Goal: Complete application form: Complete application form

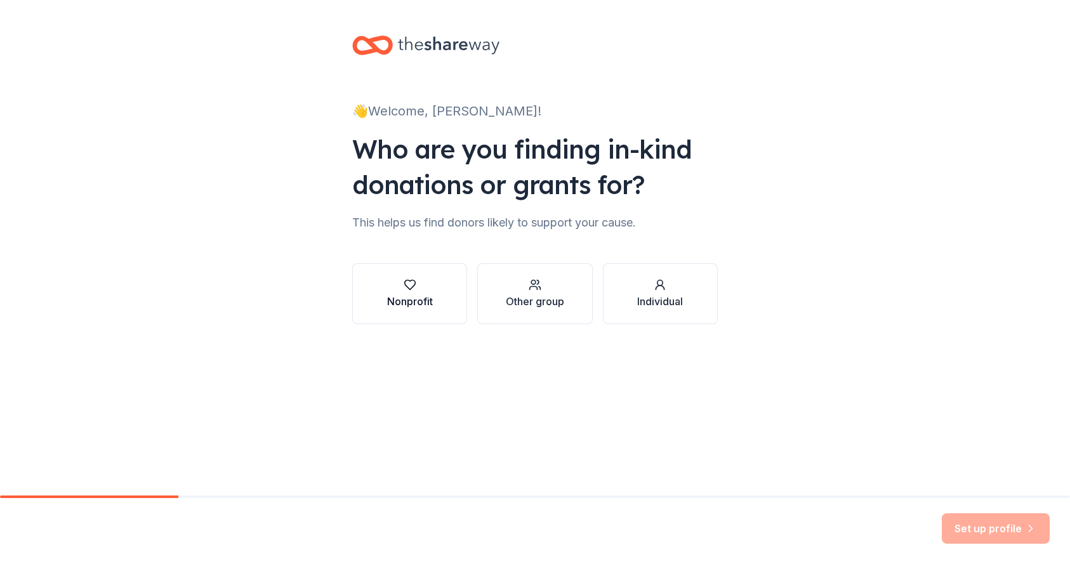
click at [412, 301] on div "Nonprofit" at bounding box center [410, 301] width 46 height 15
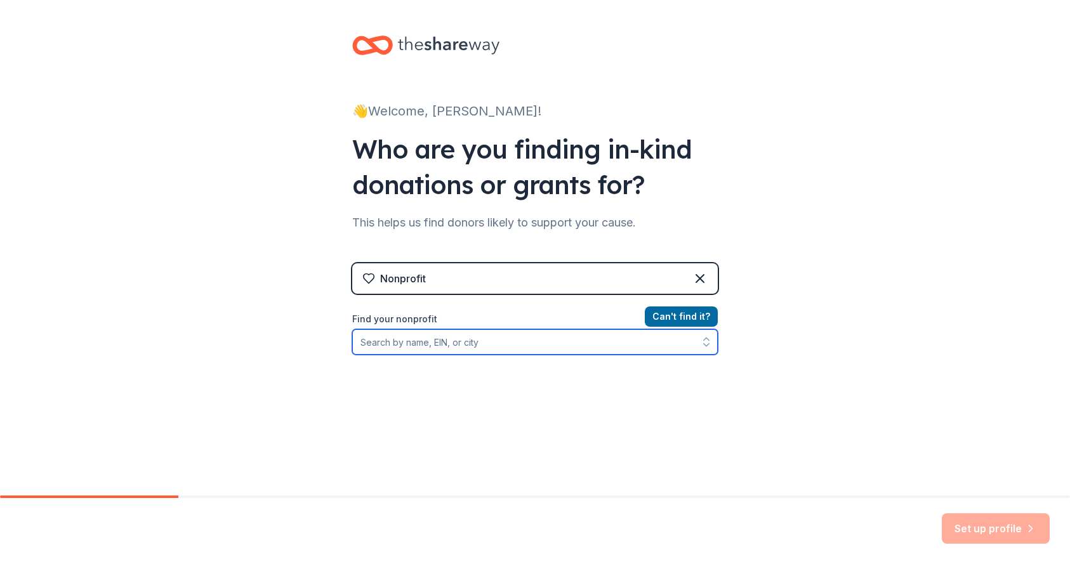
click at [576, 350] on input "Find your nonprofit" at bounding box center [534, 341] width 365 height 25
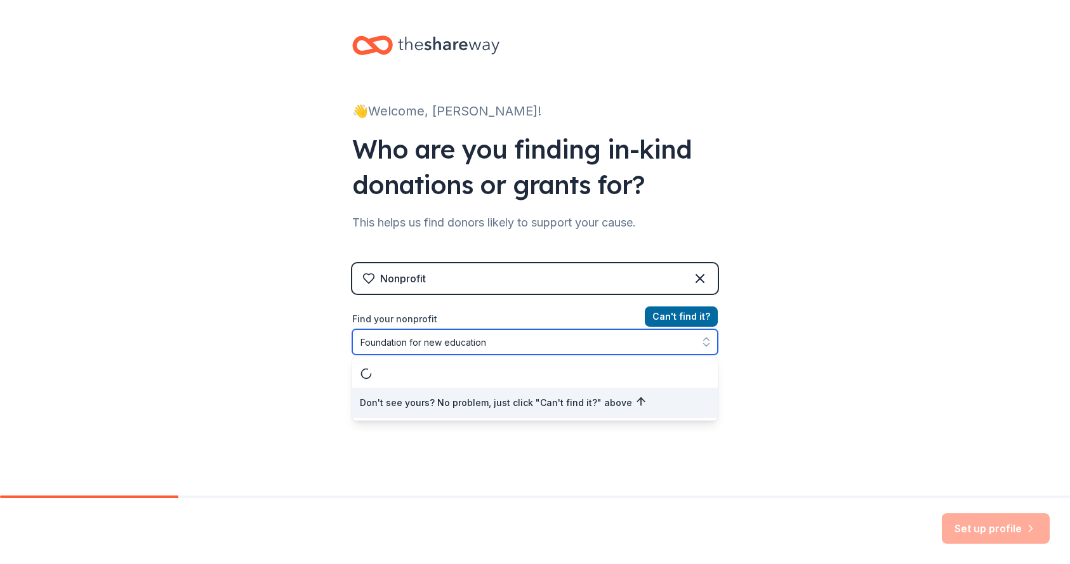
type input "Foundation for new education"
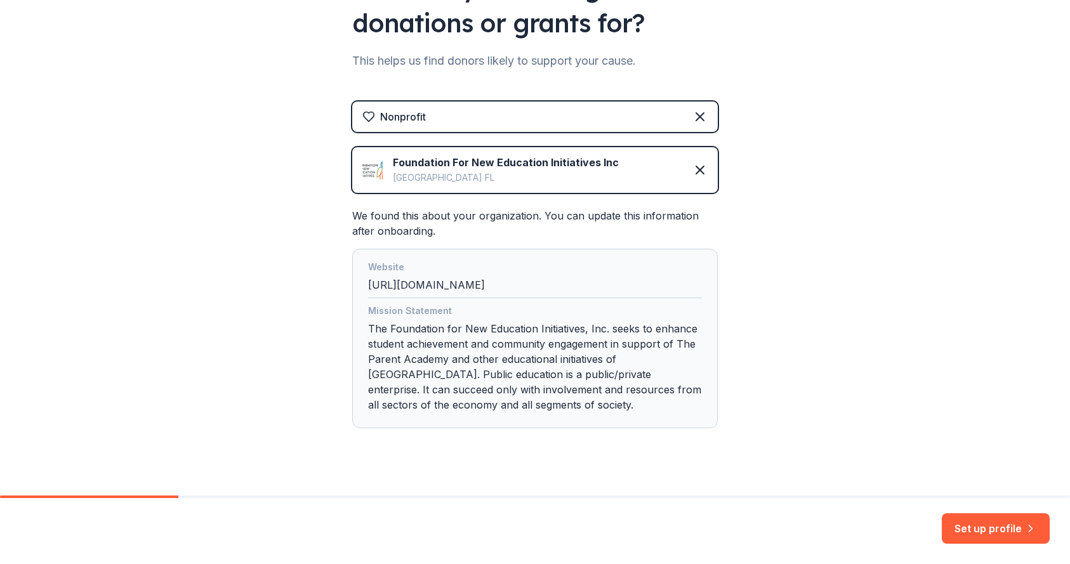
scroll to position [181, 0]
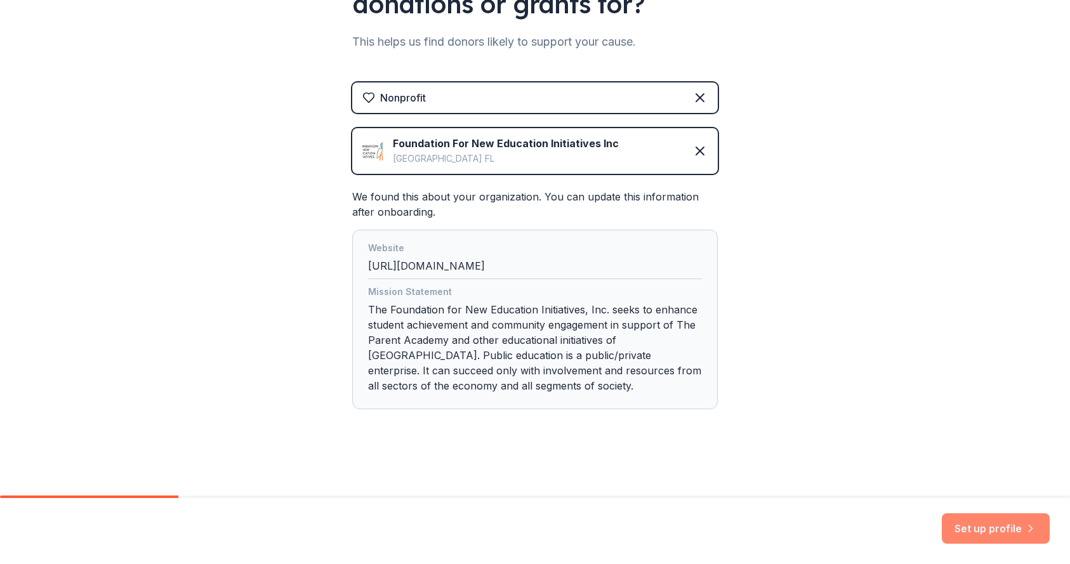
click at [1005, 532] on button "Set up profile" at bounding box center [995, 528] width 108 height 30
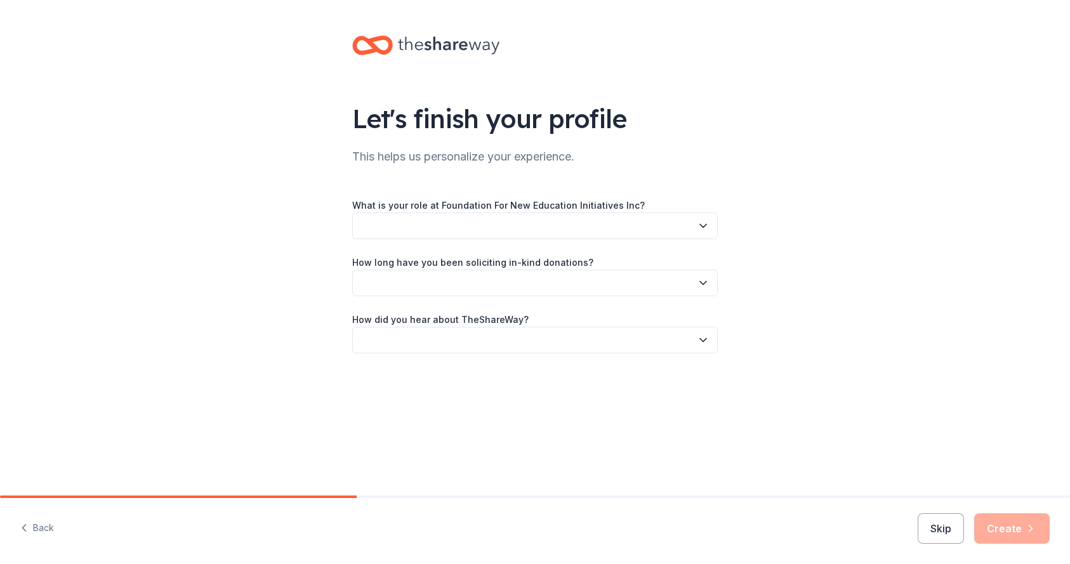
click at [701, 226] on icon "button" at bounding box center [703, 225] width 13 height 13
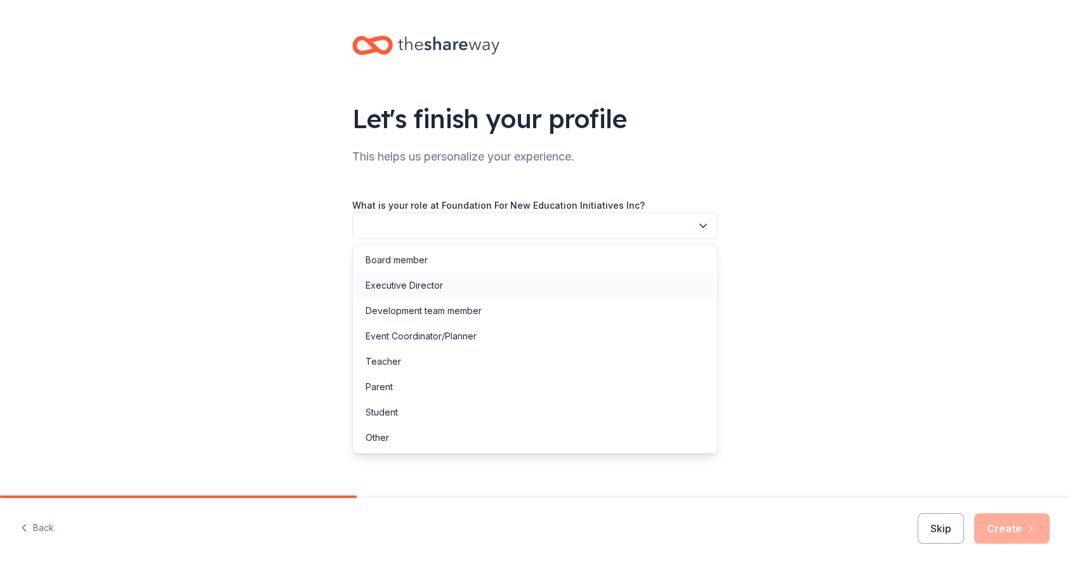
click at [656, 292] on div "Executive Director" at bounding box center [534, 285] width 359 height 25
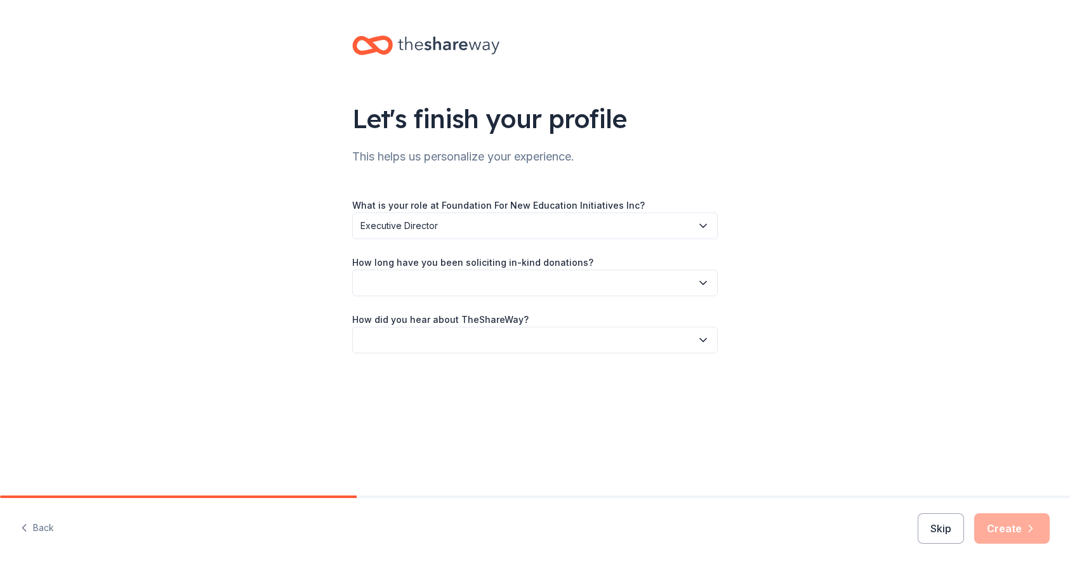
click at [705, 280] on icon "button" at bounding box center [703, 283] width 13 height 13
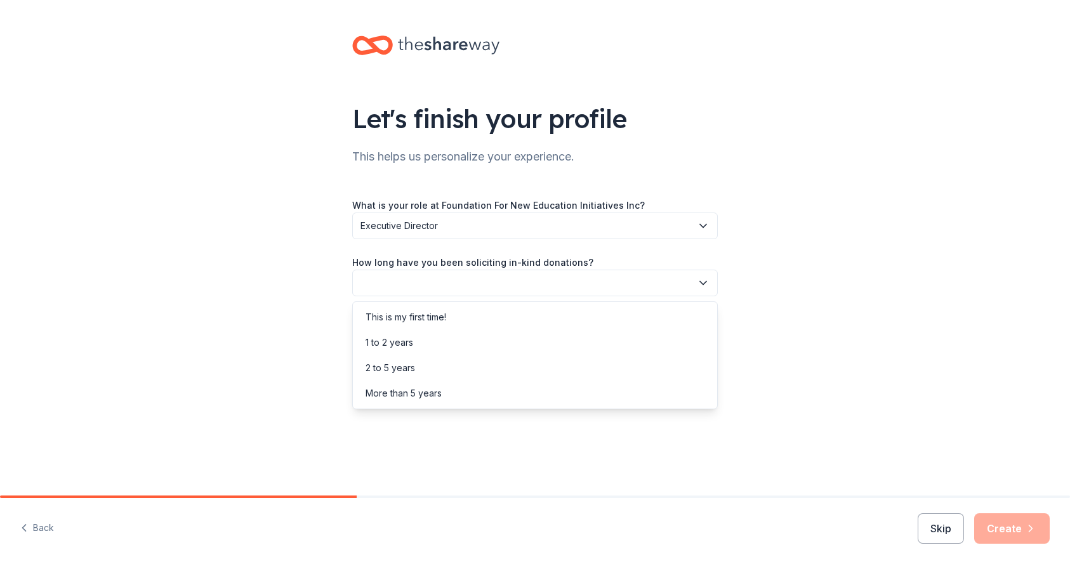
click at [706, 220] on div "What is your role at Foundation For New Education Initiatives Inc? Executive Di…" at bounding box center [534, 275] width 365 height 156
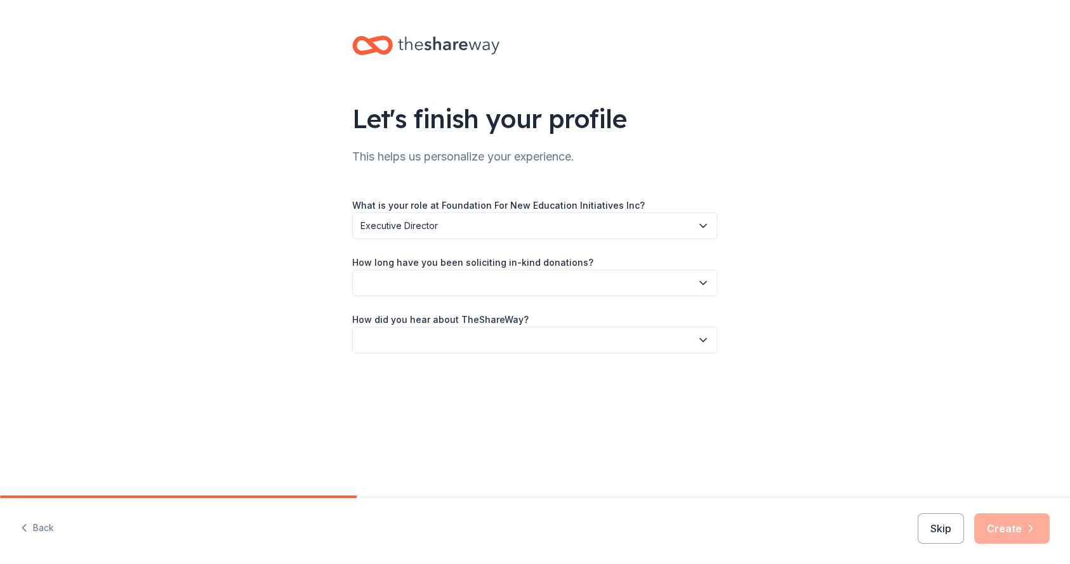
click at [706, 220] on icon "button" at bounding box center [703, 225] width 13 height 13
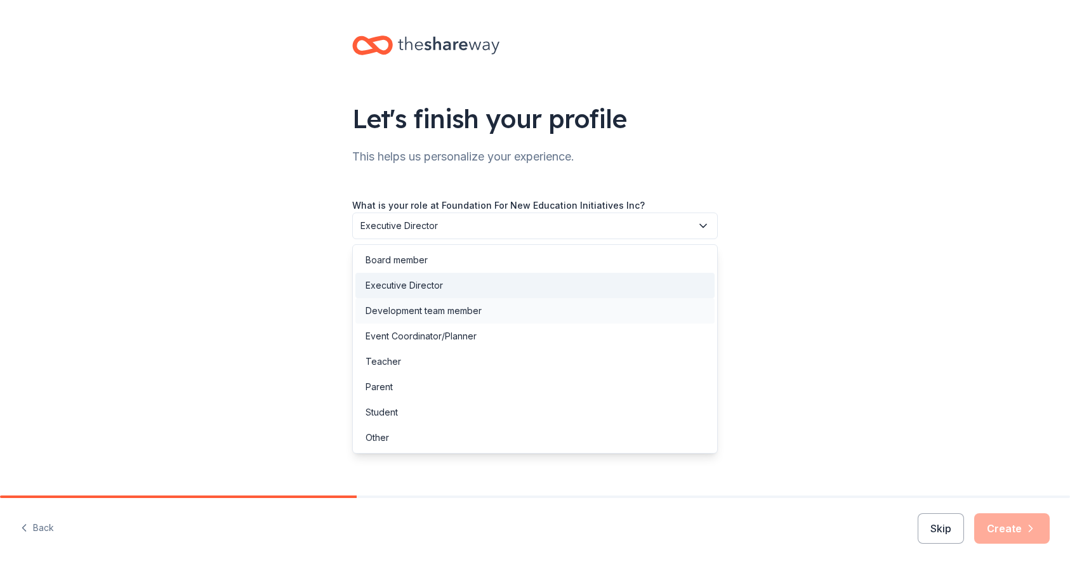
click at [631, 309] on div "Development team member" at bounding box center [534, 310] width 359 height 25
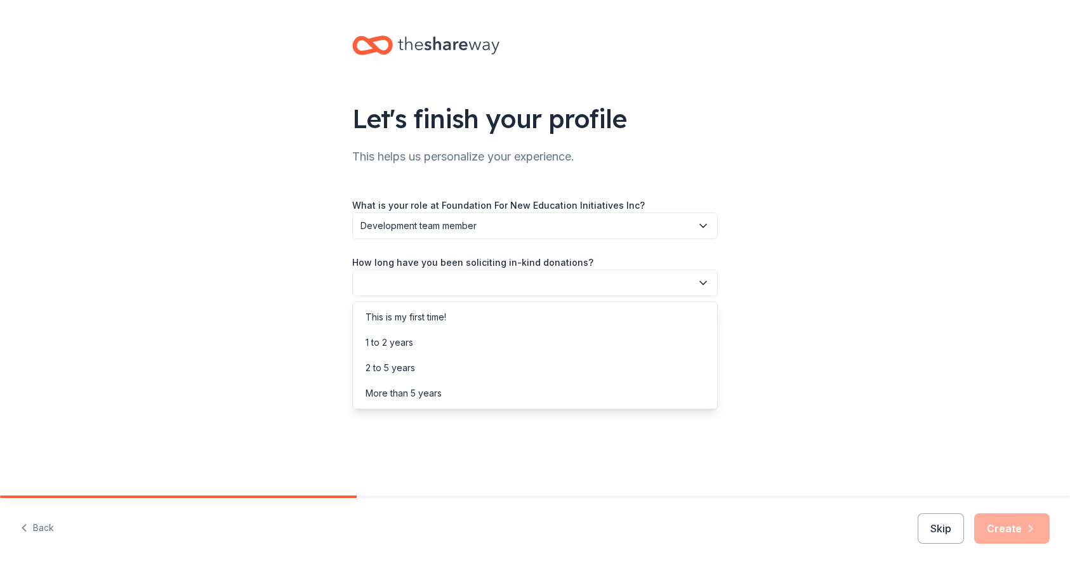
click at [700, 288] on icon "button" at bounding box center [703, 283] width 13 height 13
click at [642, 400] on div "More than 5 years" at bounding box center [534, 393] width 359 height 25
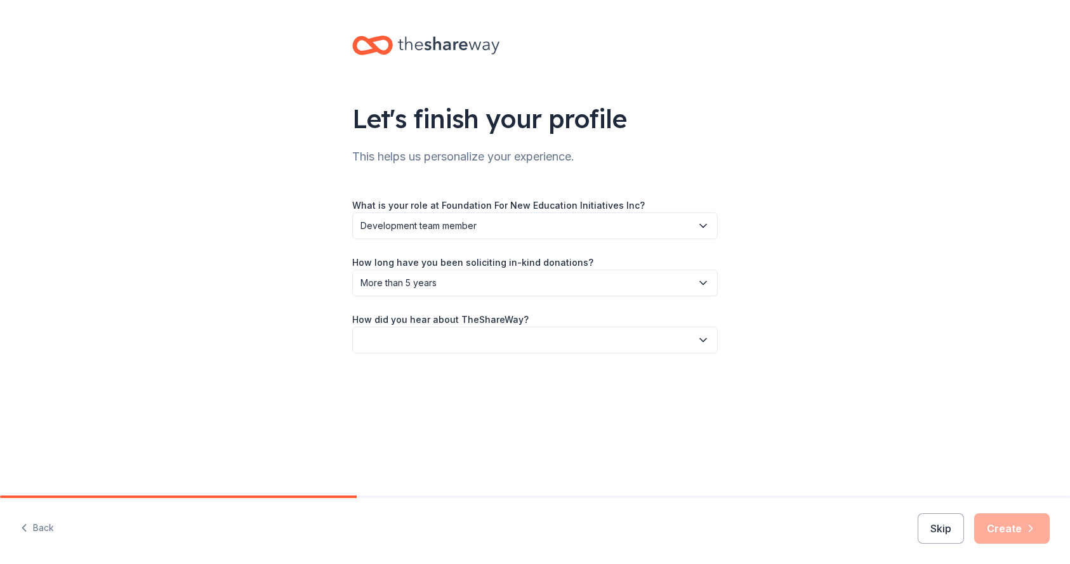
click at [701, 342] on icon "button" at bounding box center [703, 340] width 13 height 13
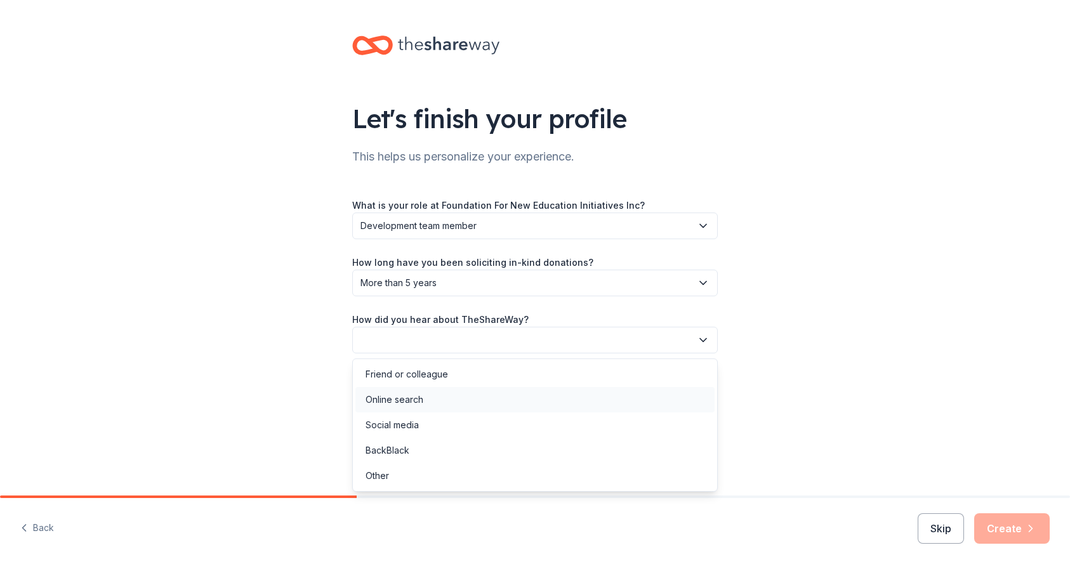
click at [666, 391] on div "Online search" at bounding box center [534, 399] width 359 height 25
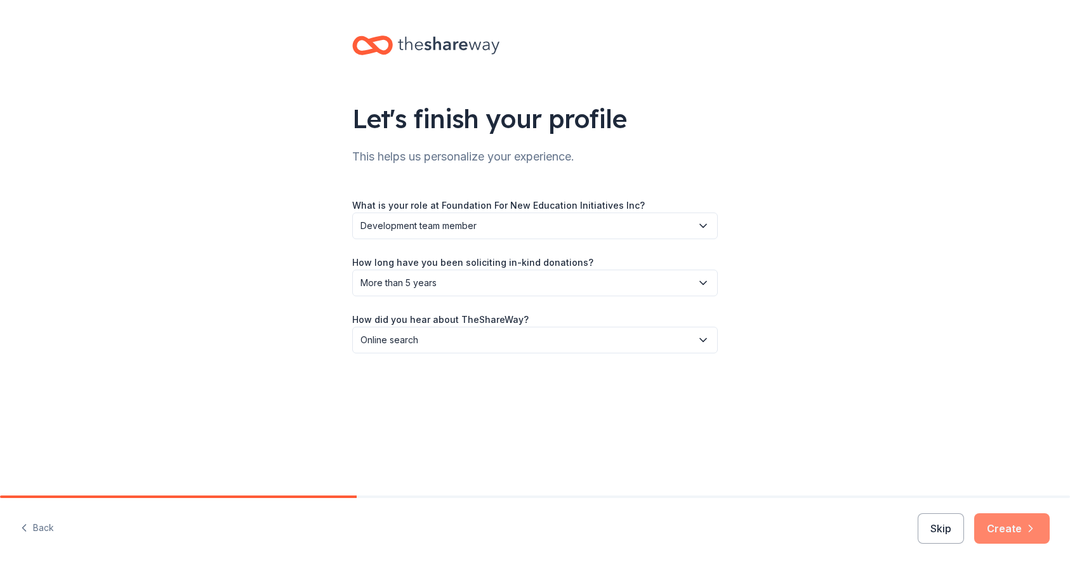
click at [1011, 529] on button "Create" at bounding box center [1011, 528] width 75 height 30
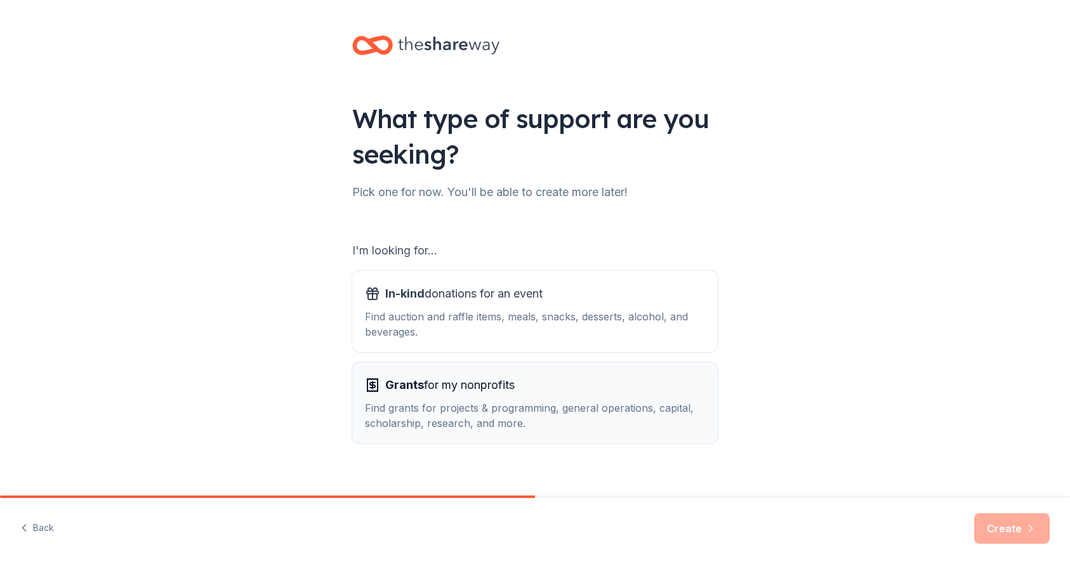
click at [588, 382] on div "Grants for my nonprofits" at bounding box center [535, 385] width 340 height 20
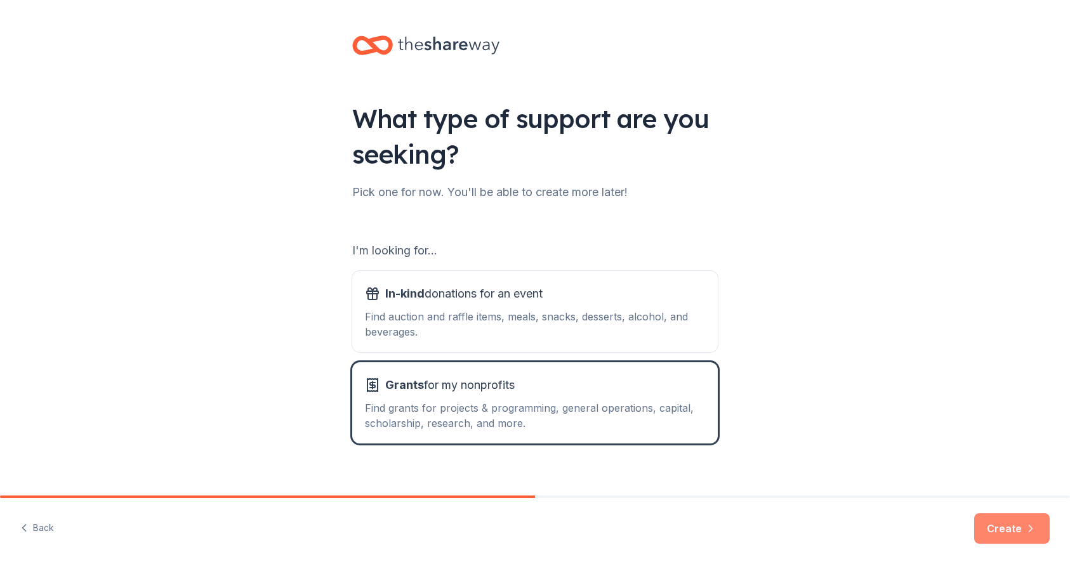
click at [1002, 542] on button "Create" at bounding box center [1011, 528] width 75 height 30
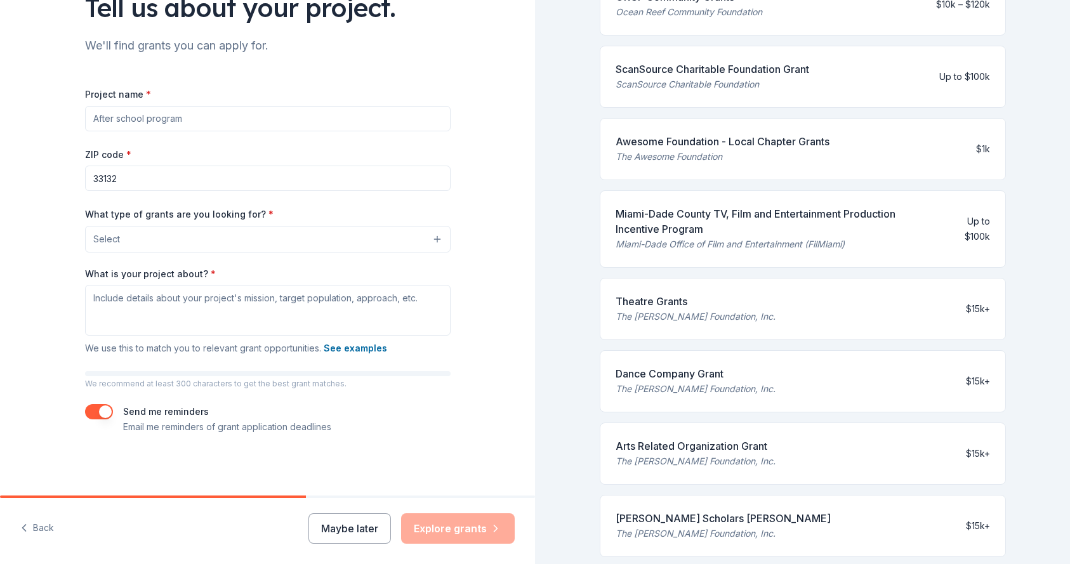
scroll to position [185, 0]
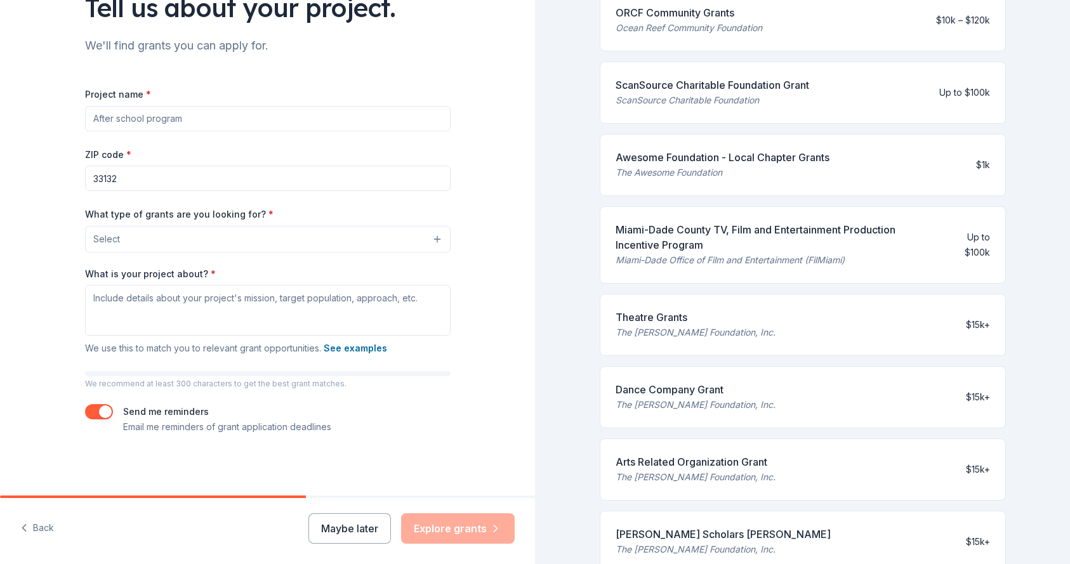
drag, startPoint x: 614, startPoint y: 230, endPoint x: 709, endPoint y: 245, distance: 95.7
click at [709, 245] on div "Miami-Dade County TV, Film and Entertainment Production Incentive Program Miami…" at bounding box center [802, 244] width 406 height 77
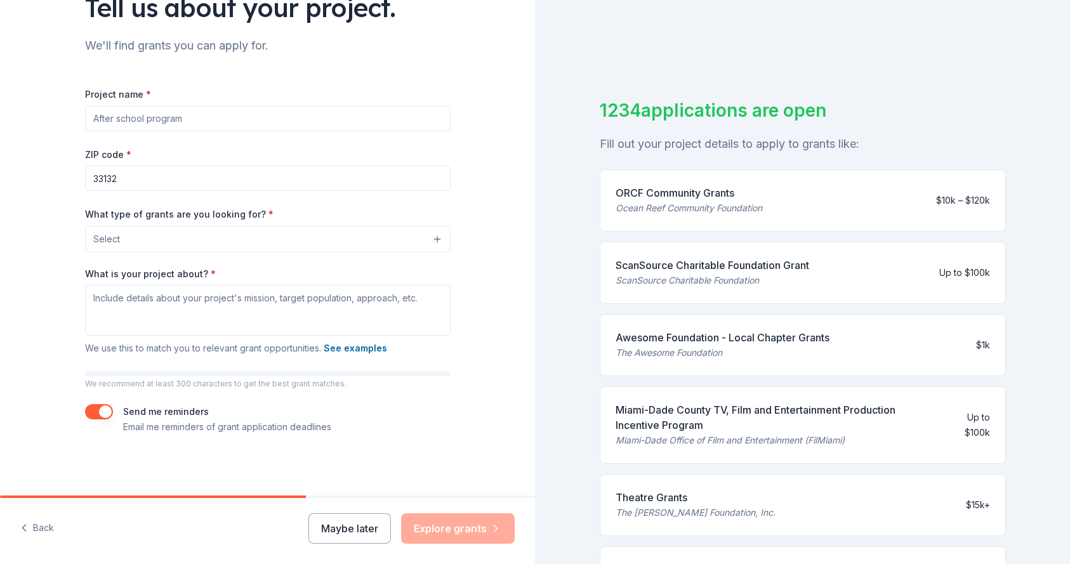
scroll to position [0, 0]
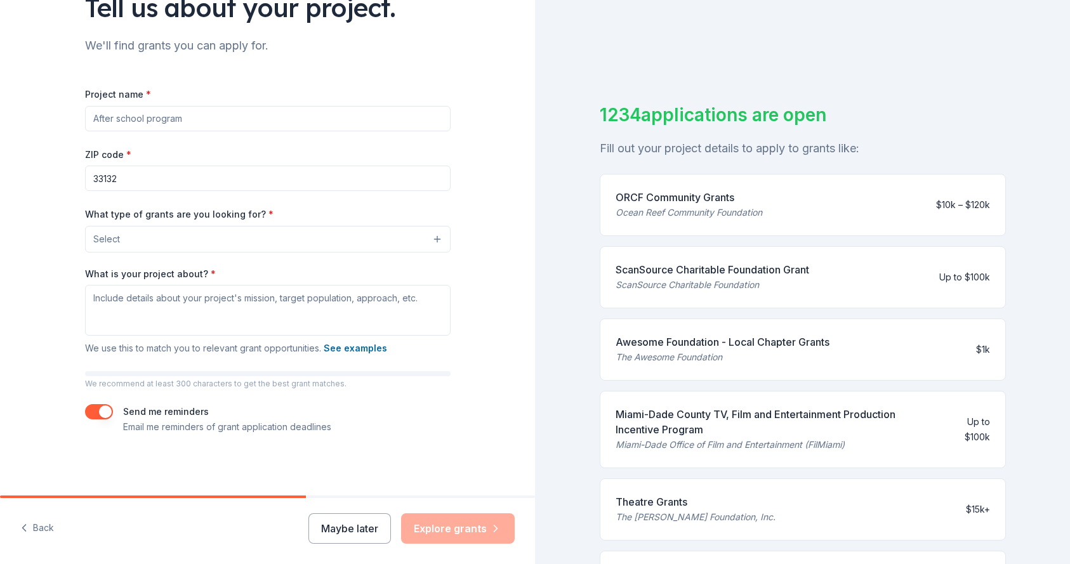
click at [289, 122] on input "Project name *" at bounding box center [267, 118] width 365 height 25
drag, startPoint x: 275, startPoint y: 118, endPoint x: 141, endPoint y: 119, distance: 134.5
click at [141, 119] on input "Project name *" at bounding box center [267, 118] width 365 height 25
drag, startPoint x: 93, startPoint y: 121, endPoint x: 230, endPoint y: 122, distance: 137.0
click at [230, 122] on input "Cultural Passort" at bounding box center [267, 118] width 365 height 25
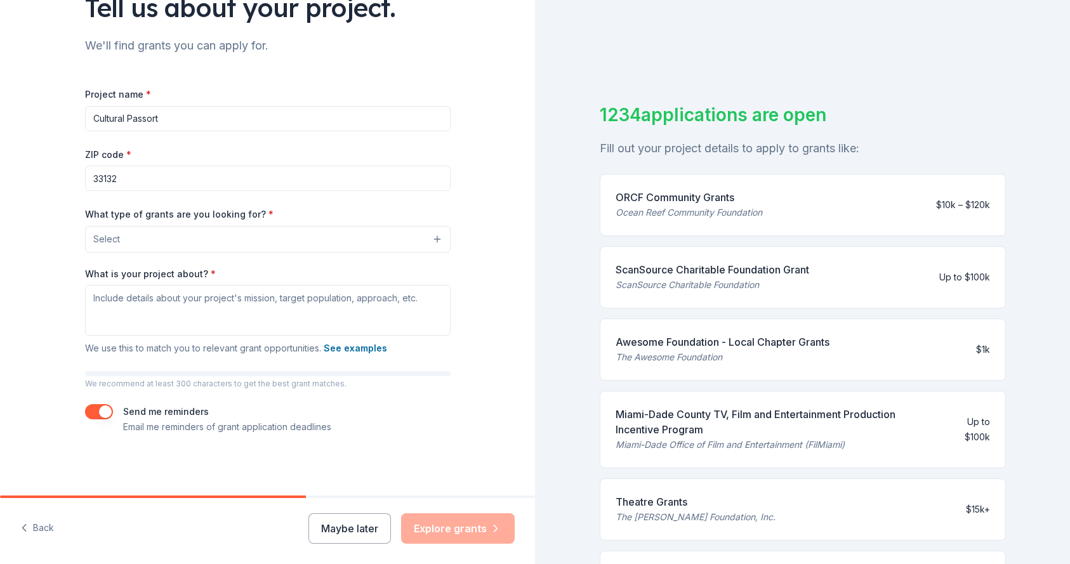
click at [230, 122] on input "Cultural Passort" at bounding box center [267, 118] width 365 height 25
type input "Cultural Passort"
click at [158, 235] on button "Select" at bounding box center [267, 239] width 365 height 27
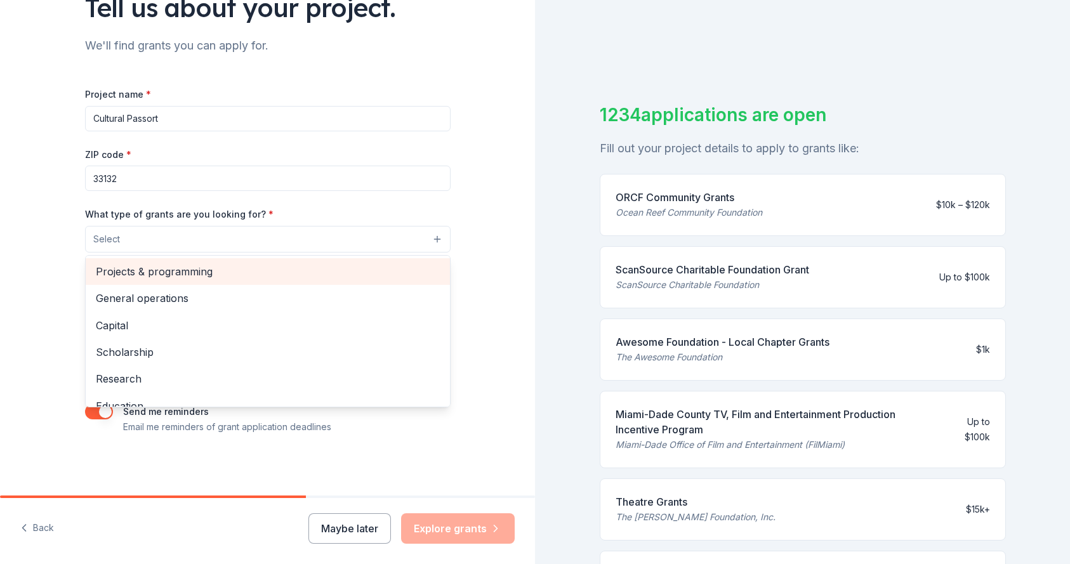
click at [157, 278] on span "Projects & programming" at bounding box center [268, 271] width 344 height 16
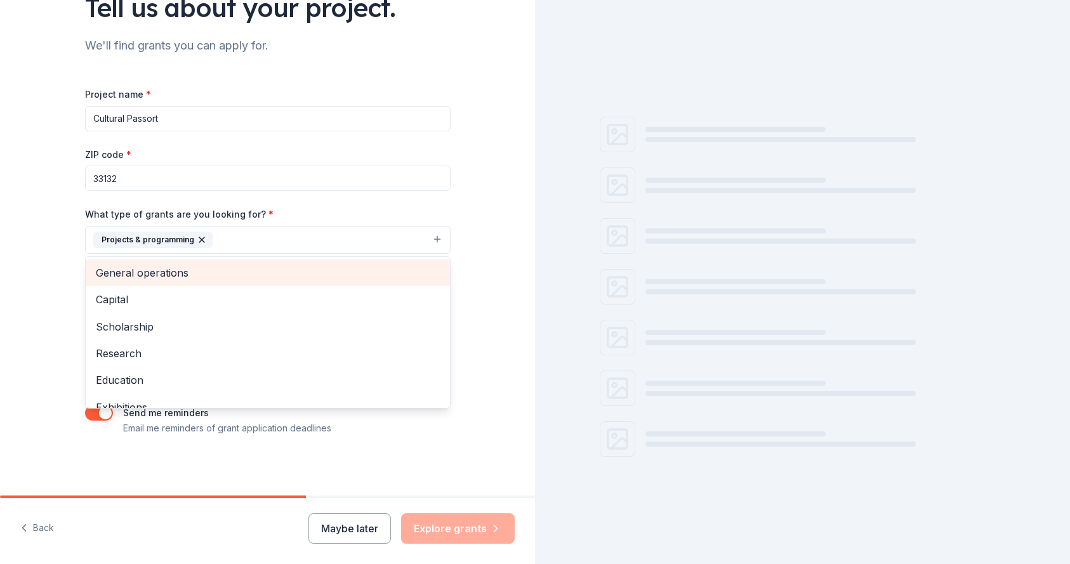
click at [157, 278] on span "General operations" at bounding box center [268, 273] width 344 height 16
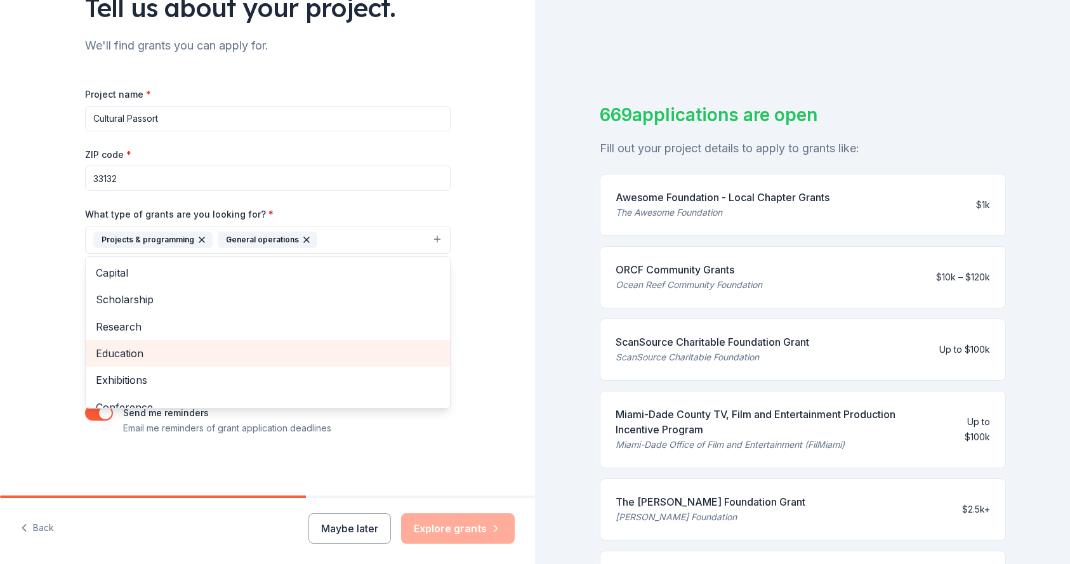
click at [134, 348] on span "Education" at bounding box center [268, 353] width 344 height 16
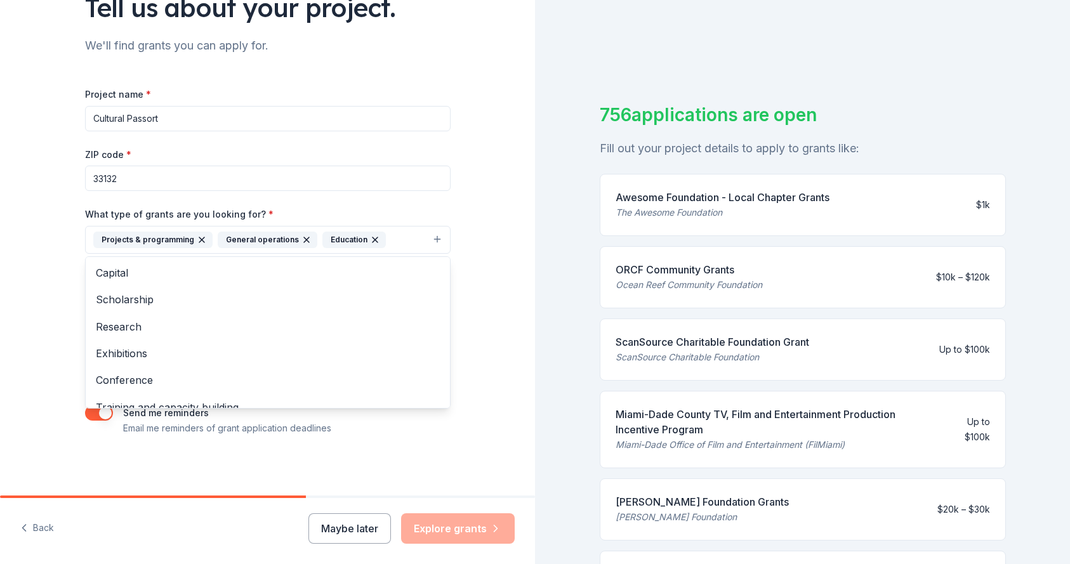
click at [33, 299] on div "Tell us about your project. We'll find grants you can apply for. Project name *…" at bounding box center [267, 193] width 535 height 608
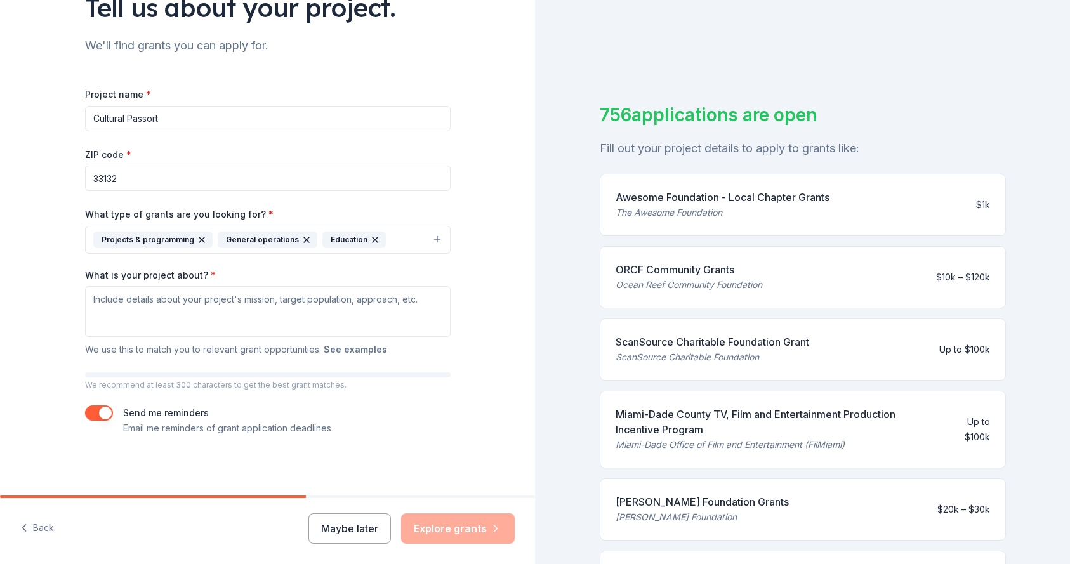
click at [351, 348] on button "See examples" at bounding box center [355, 349] width 63 height 15
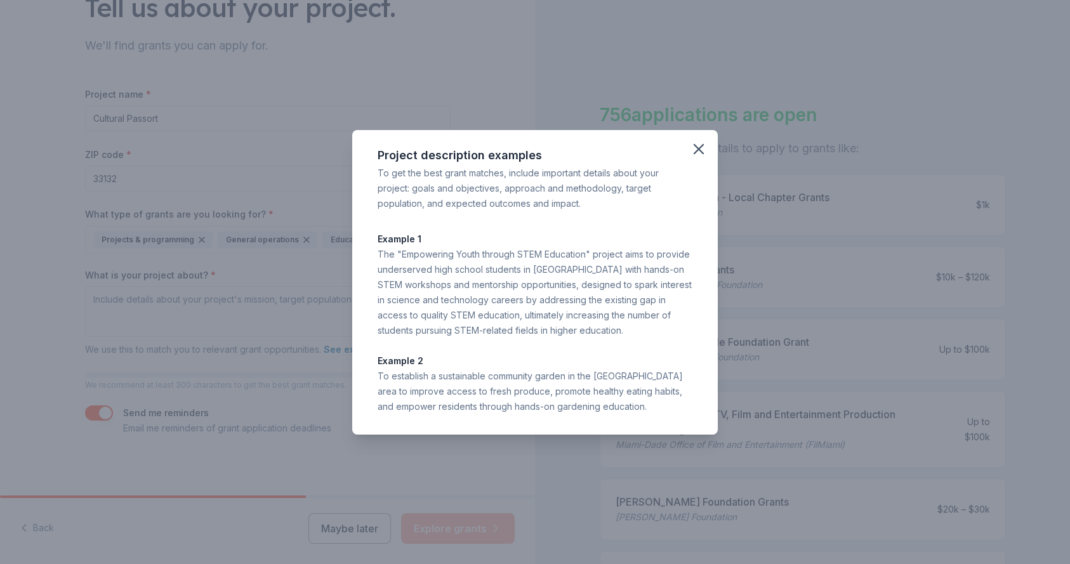
click at [276, 309] on div "Project description examples To get the best grant matches, include important d…" at bounding box center [535, 282] width 1070 height 564
